Goal: Information Seeking & Learning: Learn about a topic

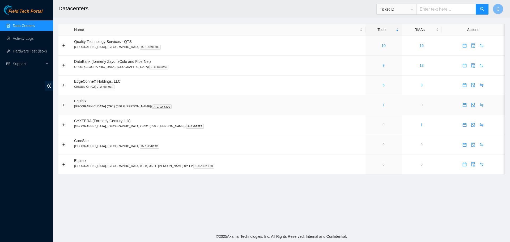
click at [382, 105] on link "1" at bounding box center [383, 105] width 2 height 4
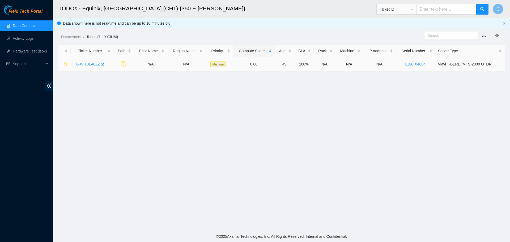
click at [82, 63] on link "B-W-13LA0ZZ" at bounding box center [88, 64] width 24 height 4
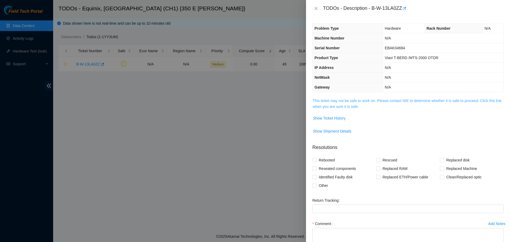
click at [335, 105] on link "This ticket may not be safe to work on. Please contact NIE to determine whether…" at bounding box center [407, 104] width 189 height 10
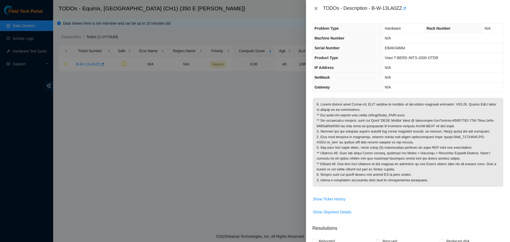
click at [316, 10] on icon "close" at bounding box center [316, 8] width 4 height 4
